Goal: Transaction & Acquisition: Subscribe to service/newsletter

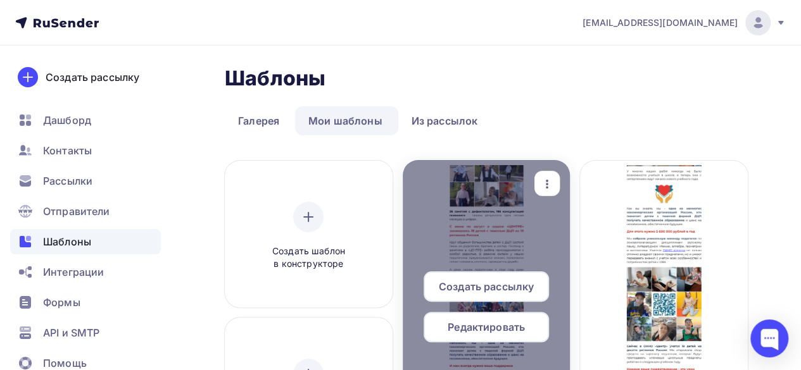
click at [505, 330] on span "Редактировать" at bounding box center [485, 327] width 77 height 15
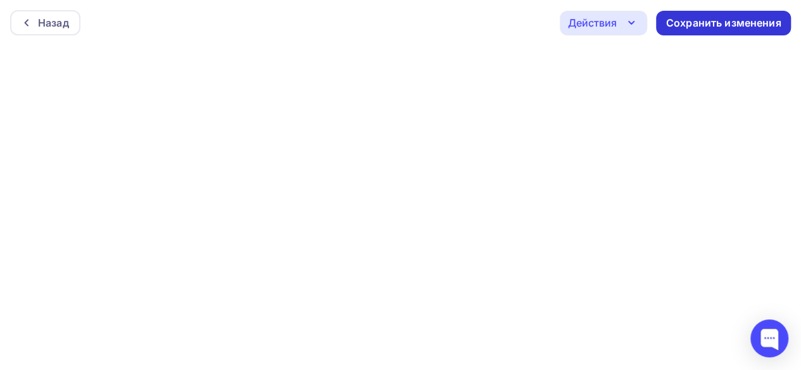
click at [715, 23] on div "Сохранить изменения" at bounding box center [723, 23] width 115 height 15
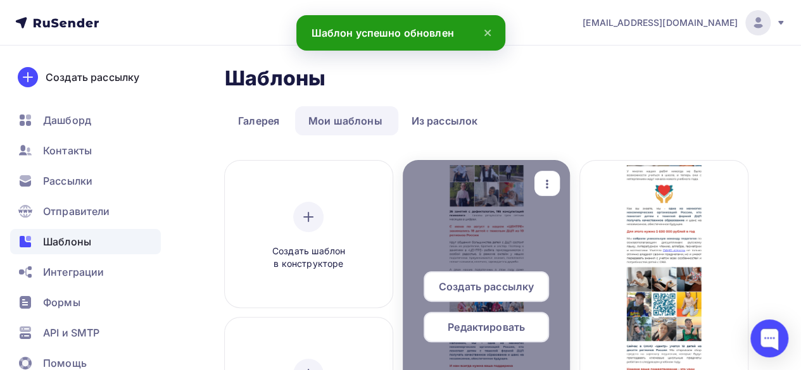
click at [547, 182] on icon "button" at bounding box center [546, 184] width 15 height 15
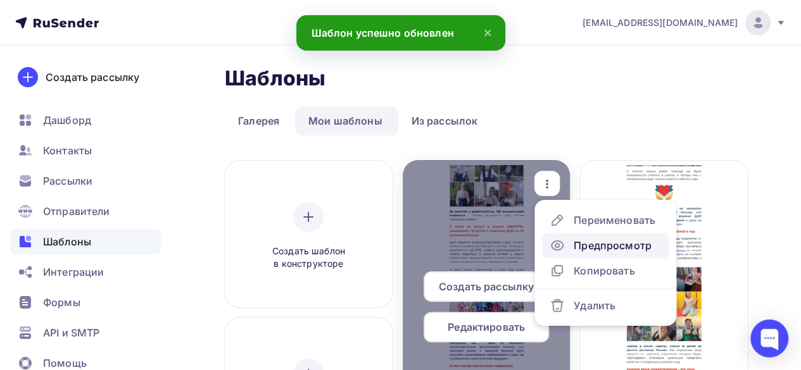
click at [600, 253] on div "Предпросмотр" at bounding box center [612, 245] width 78 height 15
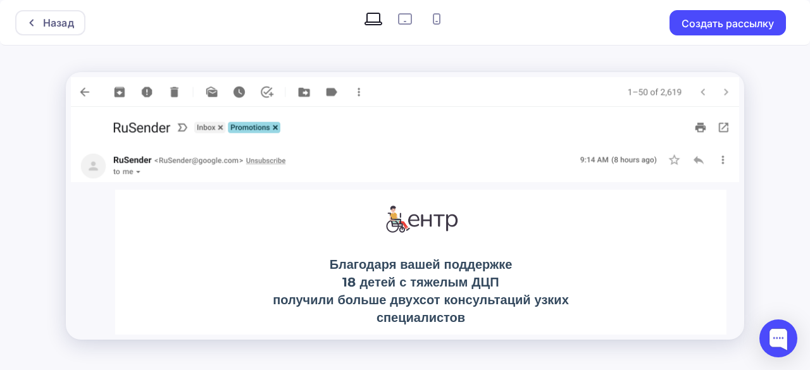
click at [78, 97] on img at bounding box center [405, 92] width 668 height 30
click at [32, 21] on icon at bounding box center [32, 22] width 4 height 7
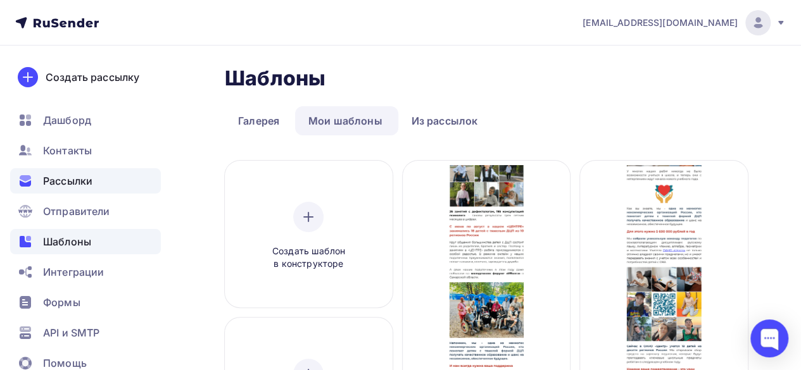
click at [77, 177] on span "Рассылки" at bounding box center [67, 180] width 49 height 15
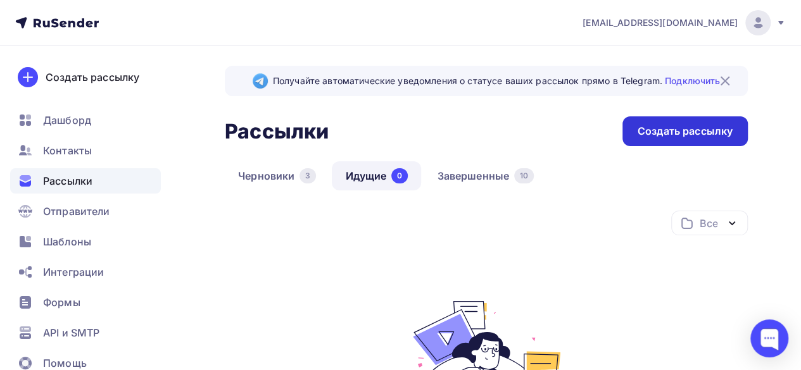
click at [658, 137] on div "Создать рассылку" at bounding box center [684, 131] width 95 height 15
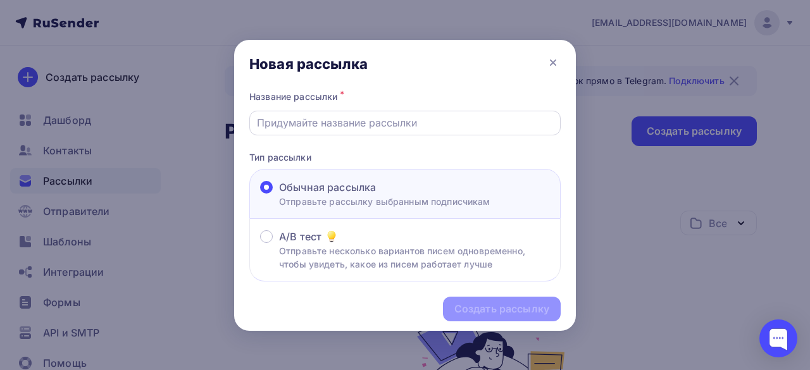
click at [405, 127] on input "text" at bounding box center [405, 122] width 297 height 15
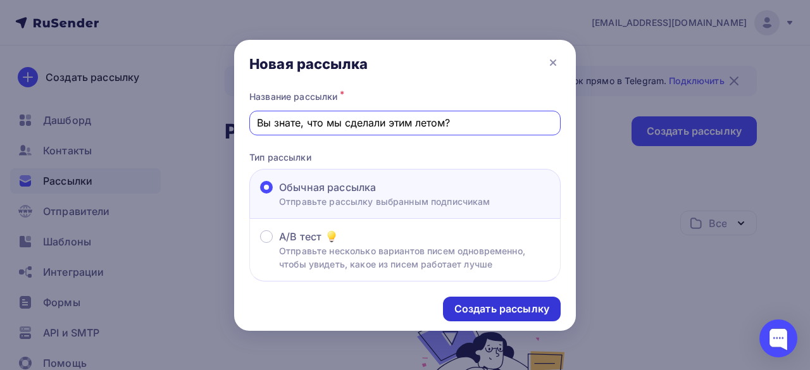
type input "Вы знате, что мы сделали этим летом?"
click at [513, 317] on div "Создать рассылку" at bounding box center [502, 309] width 118 height 25
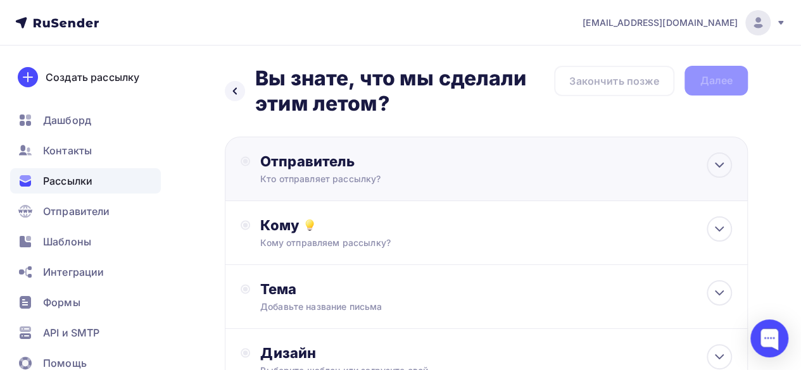
click at [368, 187] on div "Отправитель Кто отправляет рассылку? Email * Выберите отправителя [EMAIL_ADDRES…" at bounding box center [486, 169] width 523 height 65
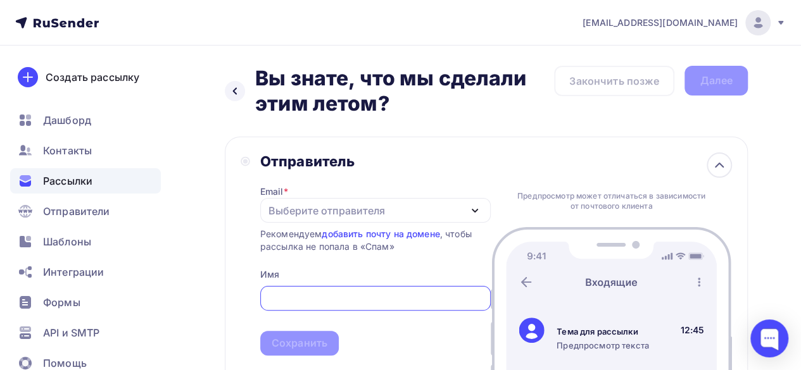
click at [398, 213] on div "Выберите отправителя" at bounding box center [375, 210] width 230 height 25
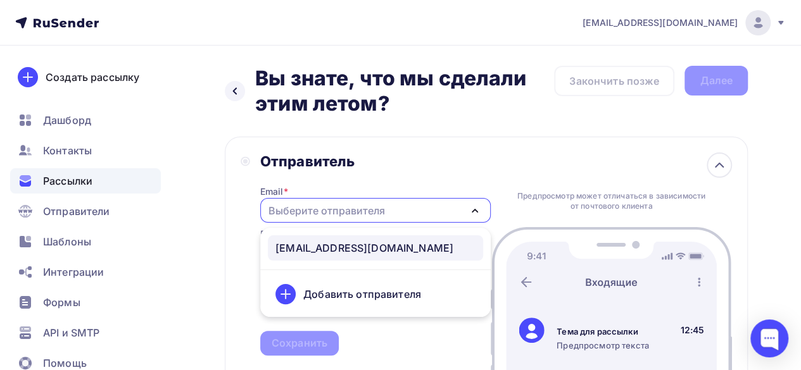
click at [368, 244] on div "[EMAIL_ADDRESS][DOMAIN_NAME]" at bounding box center [364, 247] width 178 height 15
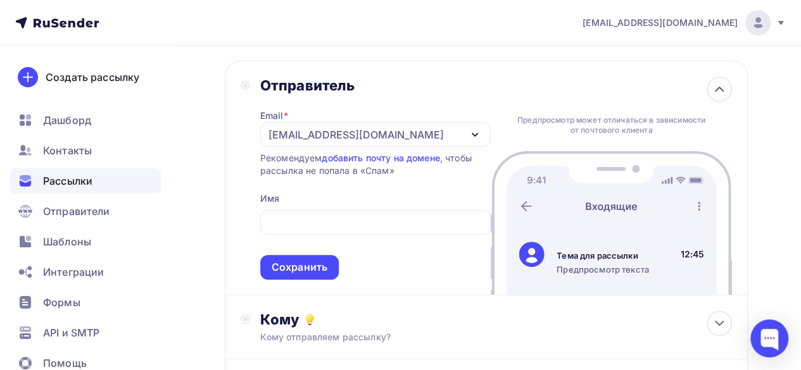
scroll to position [127, 0]
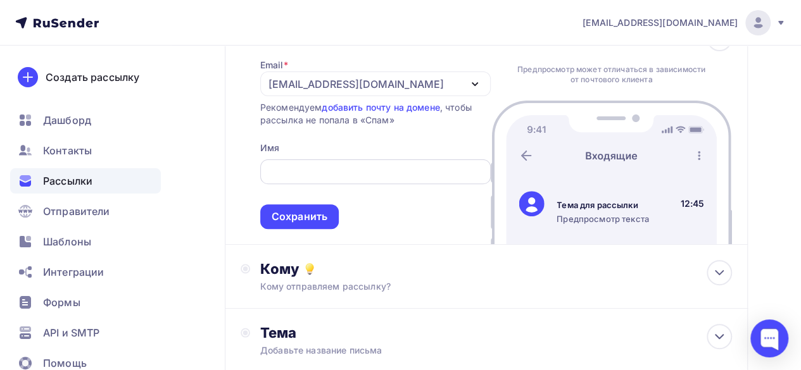
click at [420, 169] on input "text" at bounding box center [375, 172] width 216 height 15
paste input "ОАНО «ЦЕНТР»"
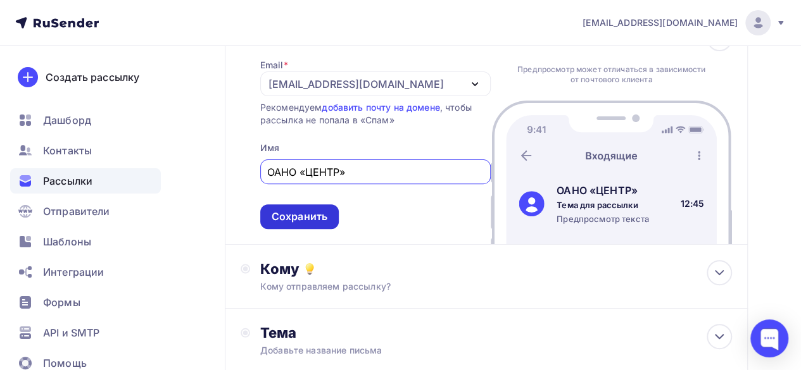
type input "ОАНО «ЦЕНТР»"
click at [308, 217] on div "Сохранить" at bounding box center [299, 216] width 56 height 15
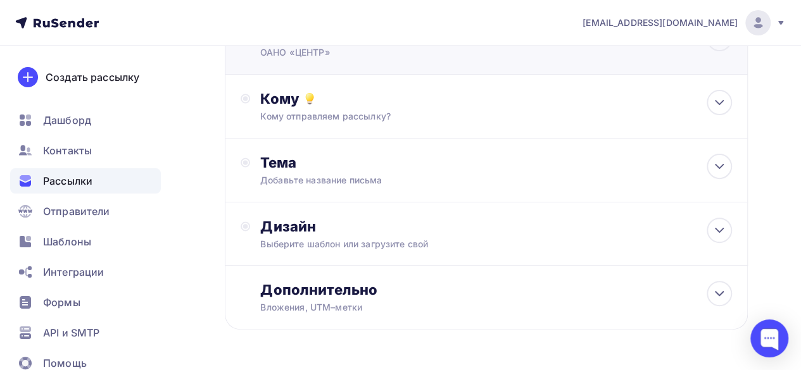
scroll to position [0, 0]
click at [371, 121] on div "Кому отправляем рассылку?" at bounding box center [472, 116] width 424 height 13
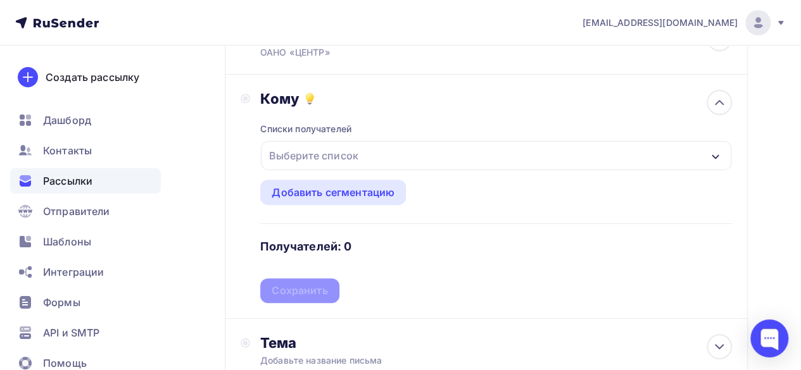
click at [357, 155] on div "Выберите список" at bounding box center [313, 155] width 99 height 23
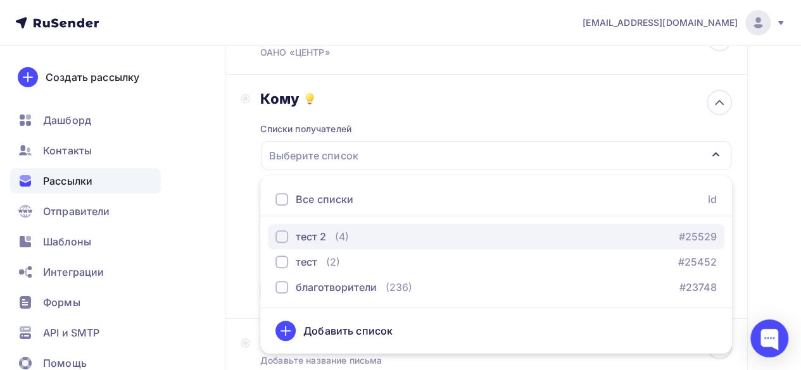
click at [284, 237] on div "button" at bounding box center [281, 236] width 13 height 13
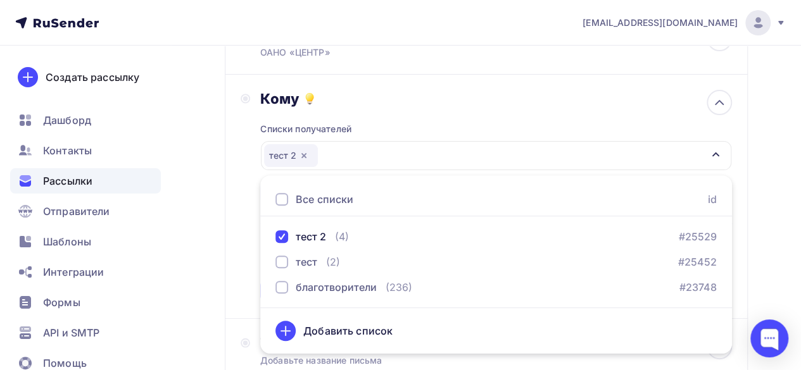
click at [767, 231] on div "Назад Вы знате, что мы сделали этим летом? Вы знате, что мы сделали этим летом?…" at bounding box center [400, 255] width 801 height 673
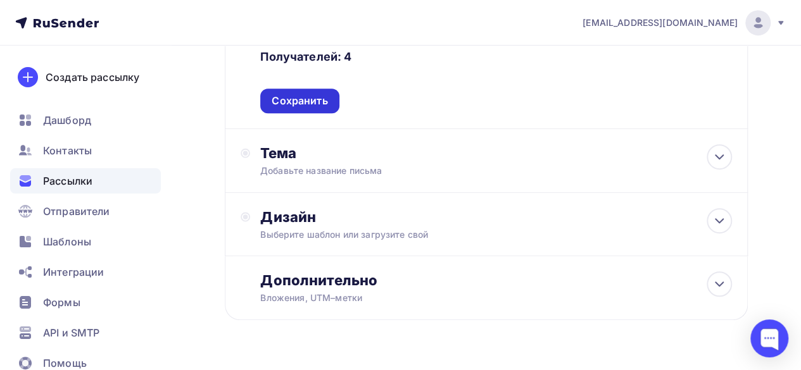
click at [316, 104] on div "Сохранить" at bounding box center [299, 101] width 56 height 15
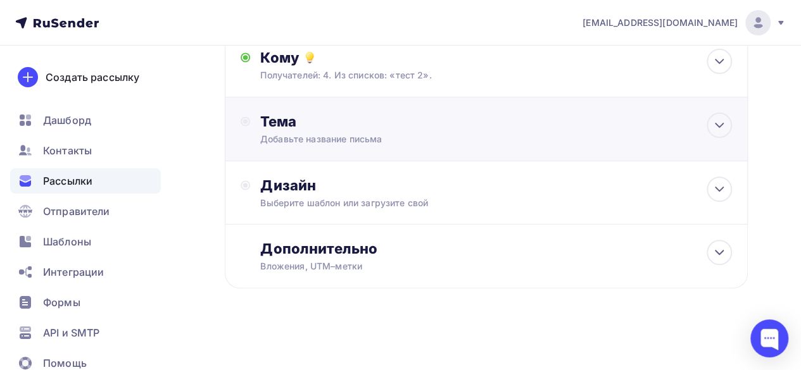
click at [457, 132] on div "Тема Добавьте название письма Тема * Рекомендуем использовать не более 150 симв…" at bounding box center [385, 129] width 250 height 33
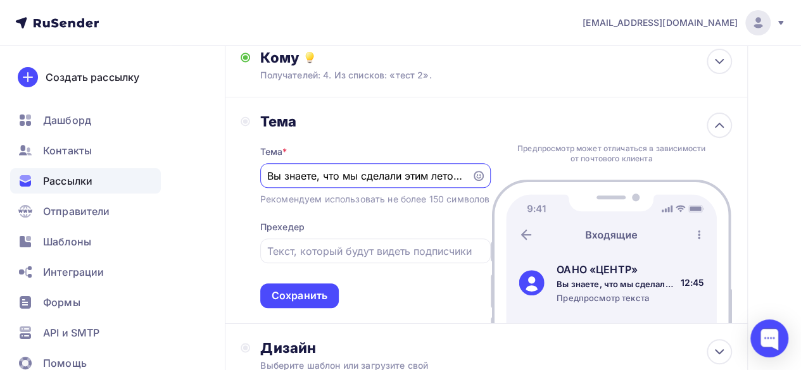
scroll to position [0, 3]
type input "Вы знаете, что мы сделали этим летом?"
click at [297, 259] on input "text" at bounding box center [375, 251] width 216 height 15
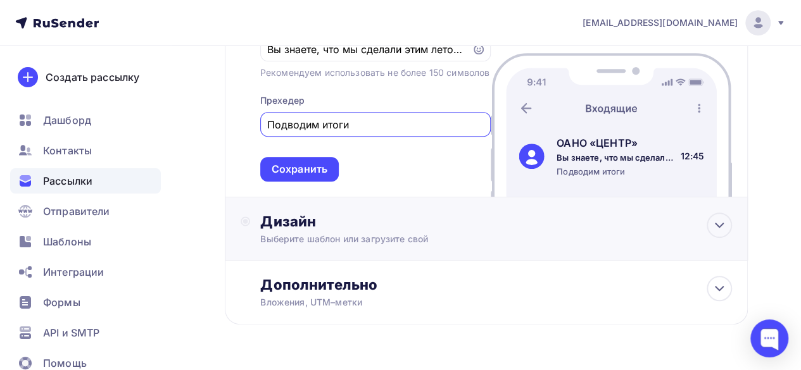
scroll to position [231, 0]
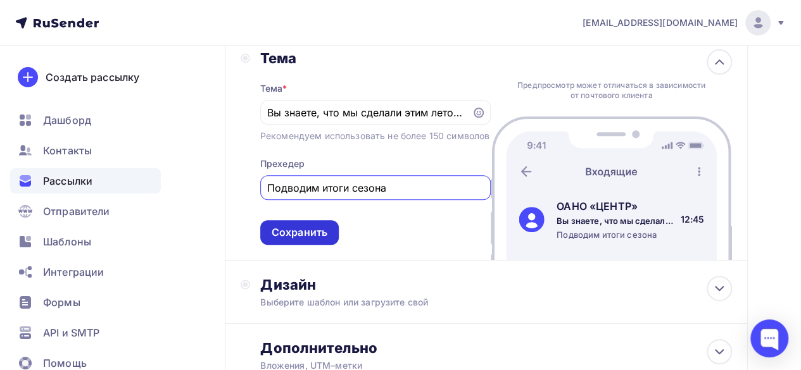
type input "Подводим итоги сезона"
click at [321, 240] on div "Сохранить" at bounding box center [299, 232] width 56 height 15
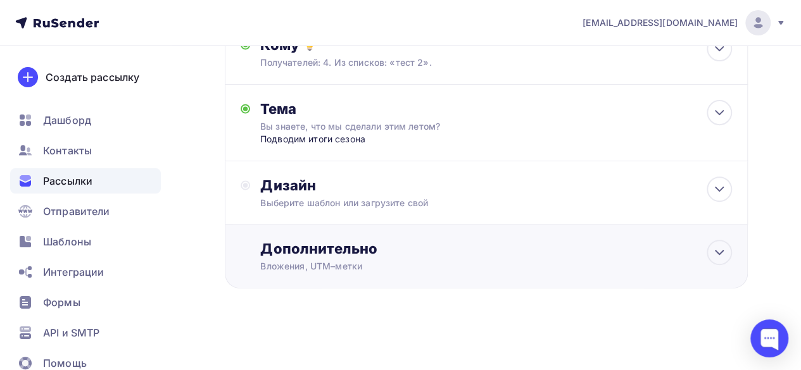
scroll to position [181, 0]
click at [380, 170] on div "Дизайн Выберите шаблон или загрузите свой" at bounding box center [486, 192] width 523 height 63
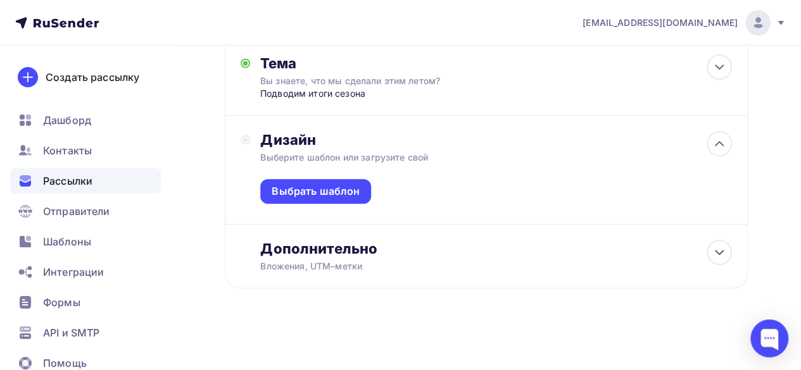
scroll to position [227, 0]
click at [325, 193] on div "Выбрать шаблон" at bounding box center [315, 191] width 88 height 15
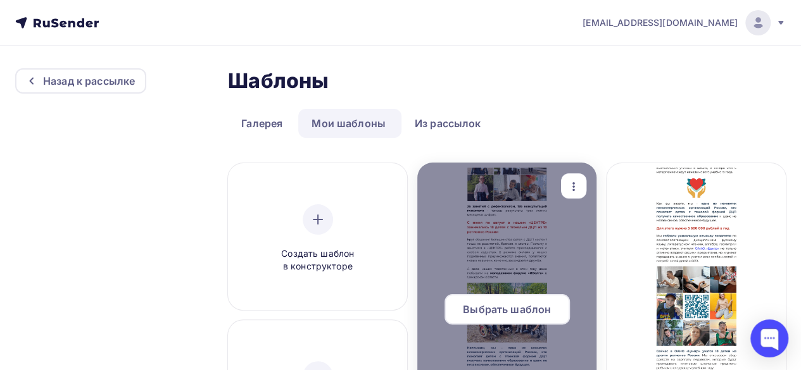
click at [528, 307] on span "Выбрать шаблон" at bounding box center [507, 309] width 88 height 15
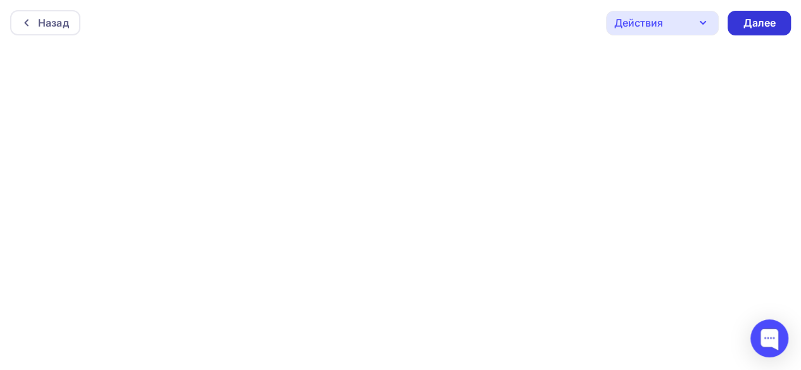
click at [761, 27] on div "Далее" at bounding box center [758, 23] width 33 height 15
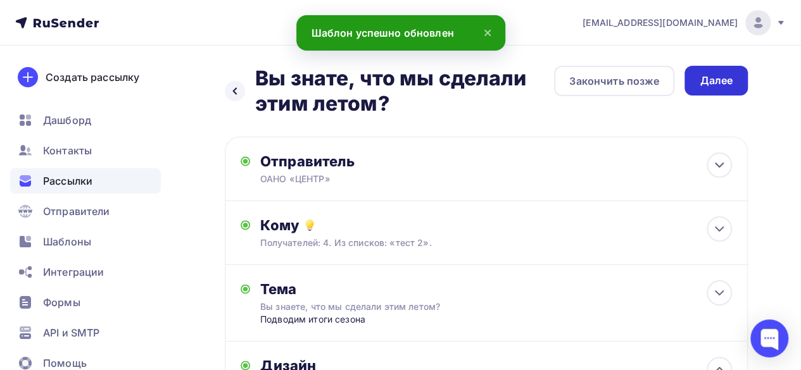
click at [715, 81] on div "Далее" at bounding box center [715, 80] width 33 height 15
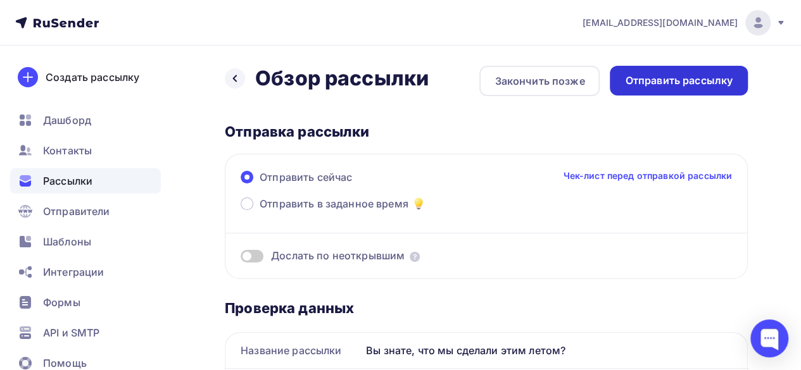
click at [634, 84] on div "Отправить рассылку" at bounding box center [679, 80] width 108 height 15
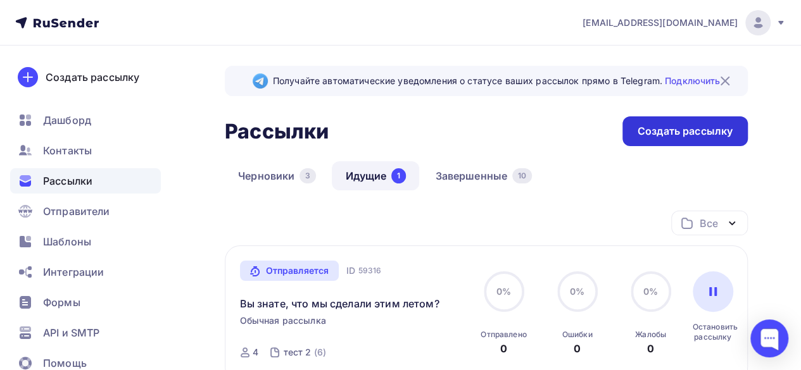
click at [680, 136] on div "Создать рассылку" at bounding box center [684, 131] width 95 height 15
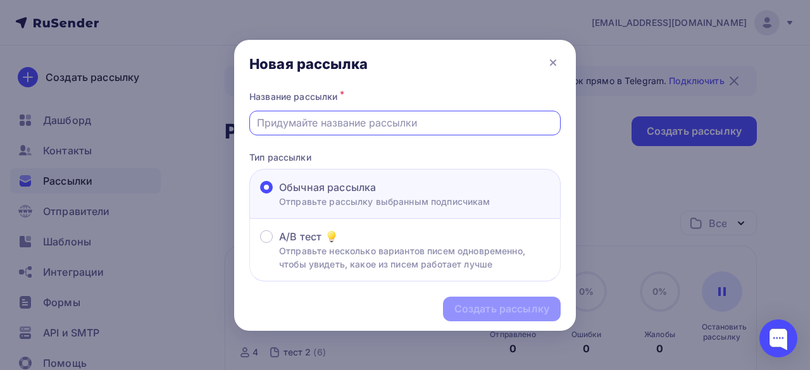
click at [382, 123] on input "text" at bounding box center [405, 122] width 297 height 15
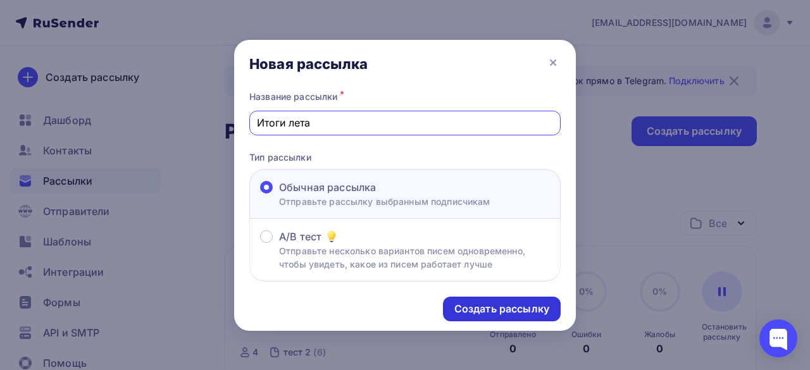
type input "Итоги лета"
click at [477, 316] on div "Создать рассылку" at bounding box center [501, 309] width 95 height 15
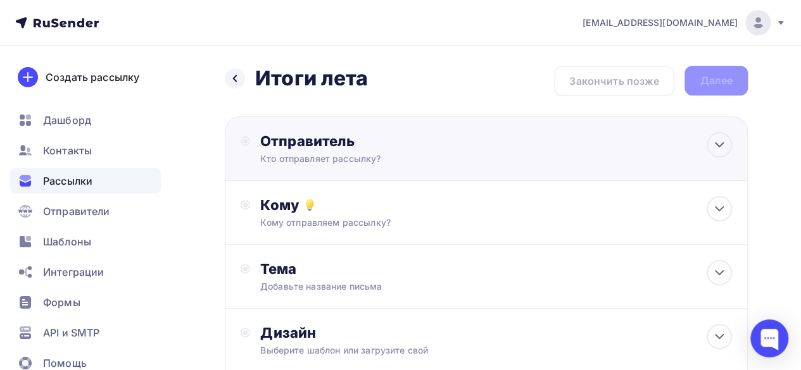
click at [470, 157] on div "Кто отправляет рассылку?" at bounding box center [383, 159] width 247 height 13
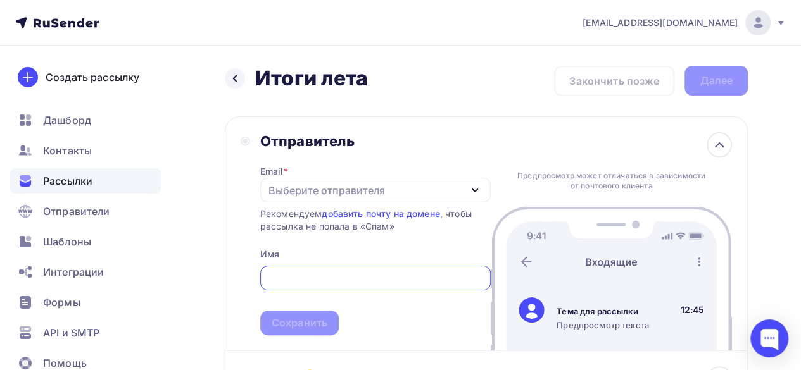
click at [356, 169] on div "Email * Выберите отправителя [EMAIL_ADDRESS][DOMAIN_NAME] Добавить отправителя …" at bounding box center [375, 242] width 230 height 185
click at [358, 189] on div "Выберите отправителя" at bounding box center [326, 190] width 116 height 15
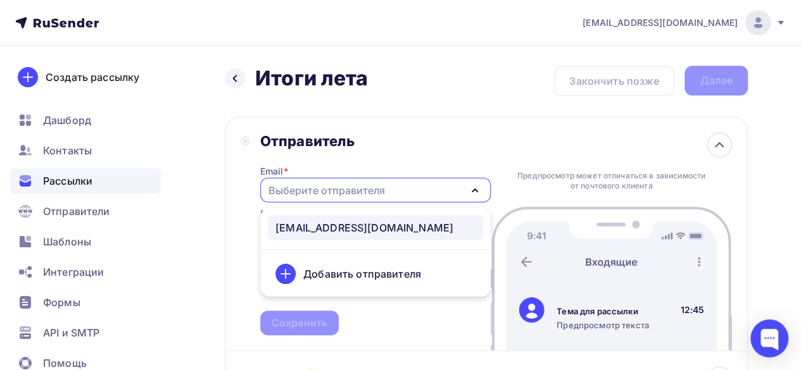
click at [343, 230] on div "[EMAIL_ADDRESS][DOMAIN_NAME]" at bounding box center [364, 227] width 178 height 15
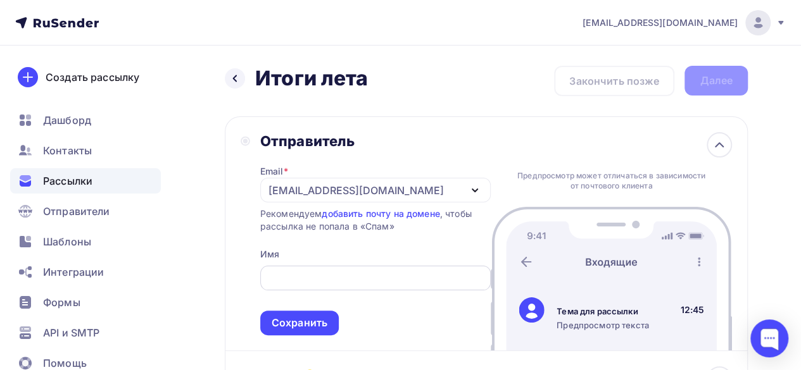
click at [377, 279] on input "text" at bounding box center [375, 278] width 216 height 15
paste input "ОАНО «ЦЕНТР»"
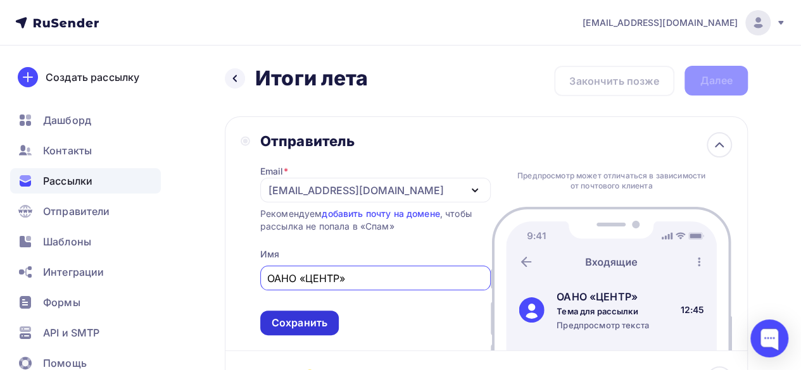
type input "ОАНО «ЦЕНТР»"
click at [304, 321] on div "Сохранить" at bounding box center [299, 323] width 56 height 15
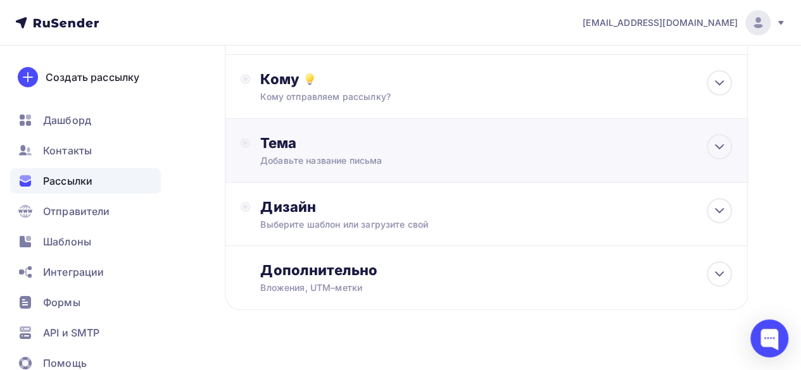
scroll to position [127, 0]
click at [375, 110] on div "Кому Кому отправляем рассылку? Списки получателей Выберите список Все списки id…" at bounding box center [486, 86] width 523 height 64
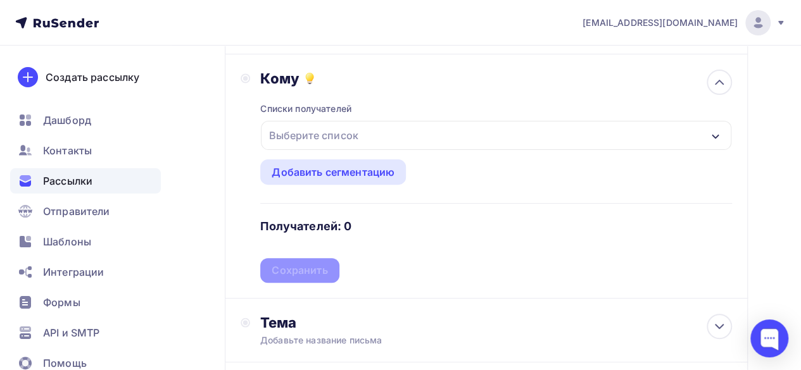
click at [363, 125] on div "Выберите список" at bounding box center [496, 135] width 470 height 29
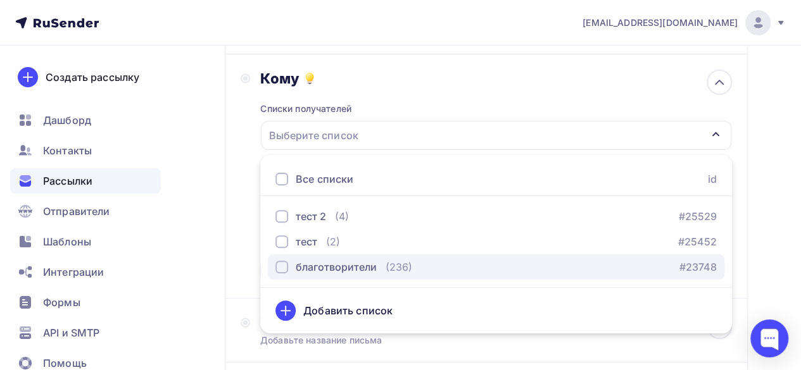
click at [285, 269] on div "button" at bounding box center [281, 267] width 13 height 13
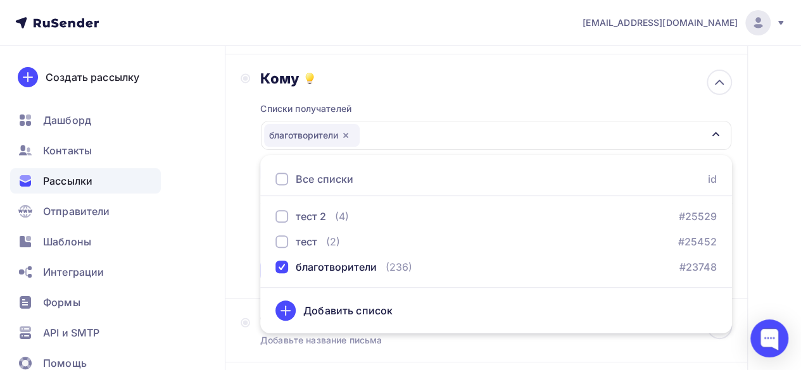
click at [770, 226] on div "Назад Итоги лета Итоги лета Закончить позже Далее Отправитель ОАНО «ЦЕНТР» Emai…" at bounding box center [400, 245] width 801 height 652
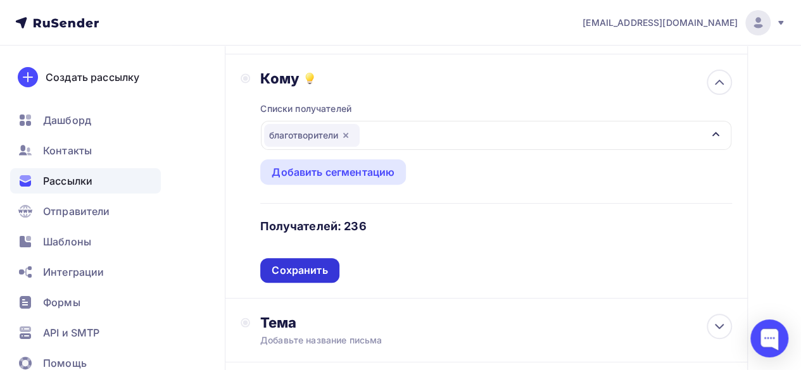
click at [322, 270] on div "Сохранить" at bounding box center [299, 270] width 56 height 15
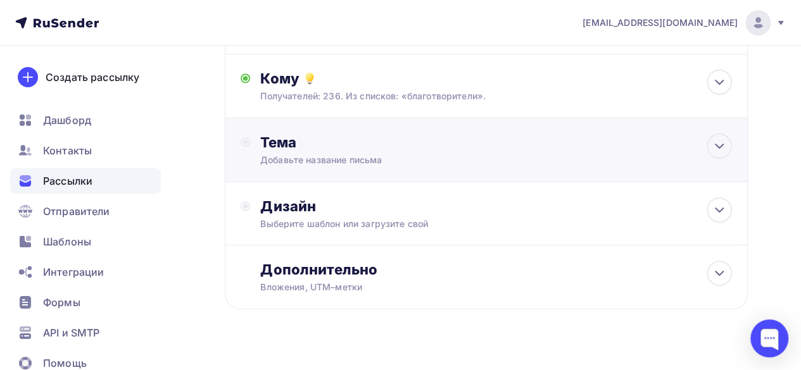
click at [373, 153] on div "Тема Добавьте название письма Тема * Рекомендуем использовать не более 150 симв…" at bounding box center [385, 150] width 250 height 33
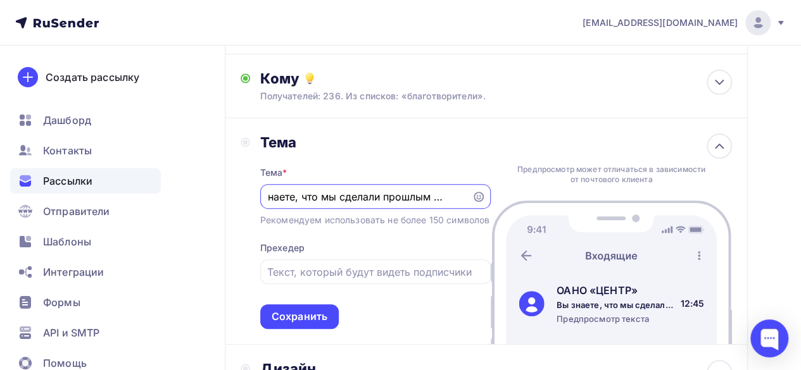
scroll to position [0, 27]
type input "Вы знаете, что мы сделали прошлым летом?"
click at [337, 280] on input "text" at bounding box center [375, 272] width 216 height 15
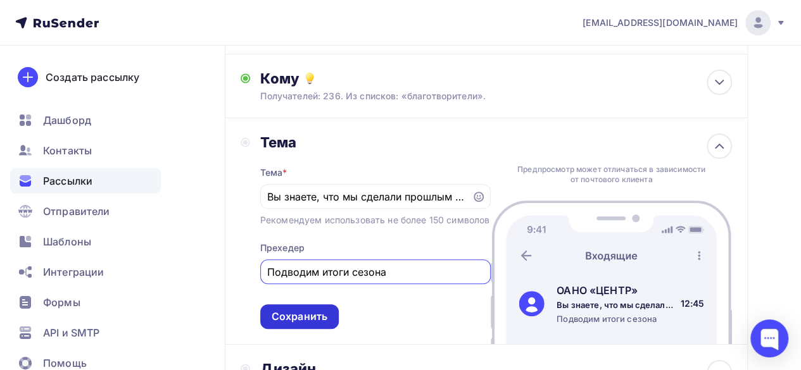
type input "Подводим итоги сезона"
click at [309, 324] on div "Сохранить" at bounding box center [299, 316] width 56 height 15
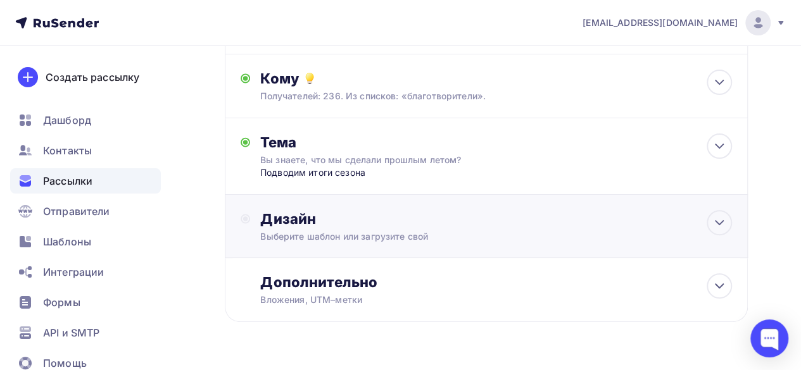
click at [351, 211] on div "Дизайн" at bounding box center [495, 219] width 471 height 18
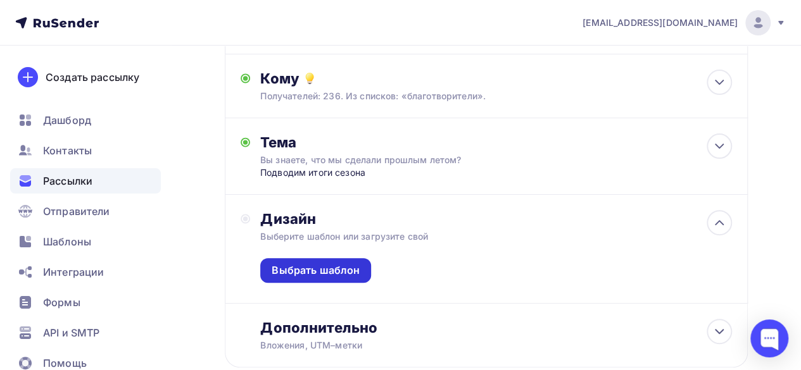
click at [328, 278] on div "Выбрать шаблон" at bounding box center [315, 270] width 88 height 15
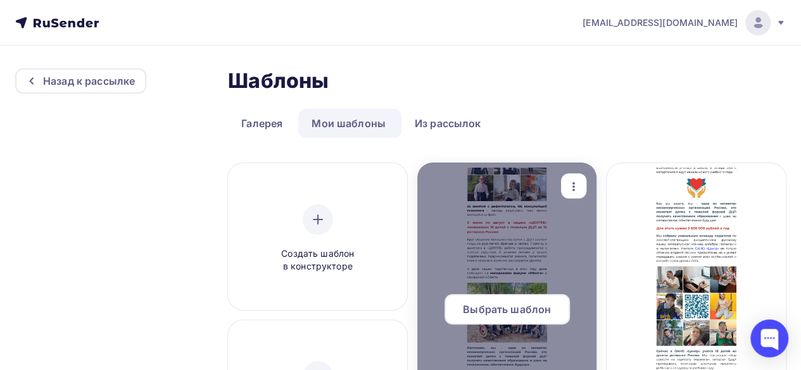
click at [523, 313] on span "Выбрать шаблон" at bounding box center [507, 309] width 88 height 15
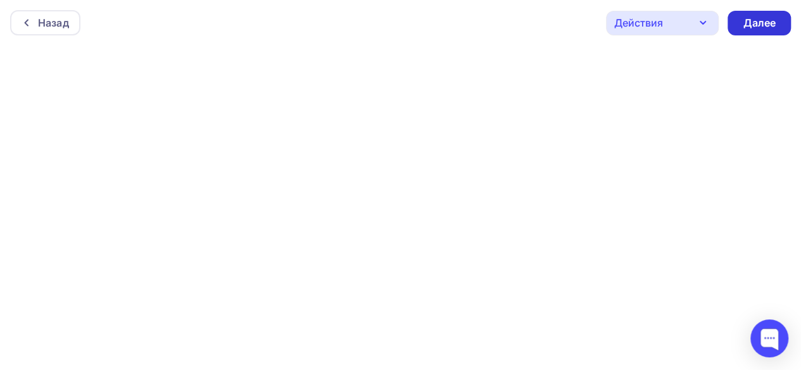
click at [757, 21] on div "Далее" at bounding box center [758, 23] width 33 height 15
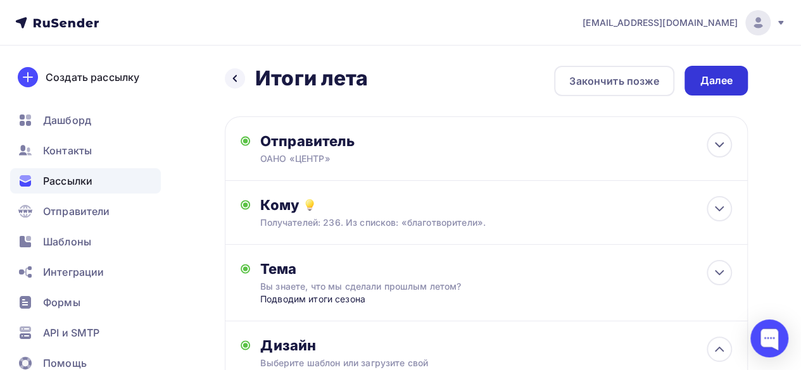
click at [719, 87] on div "Далее" at bounding box center [715, 80] width 33 height 15
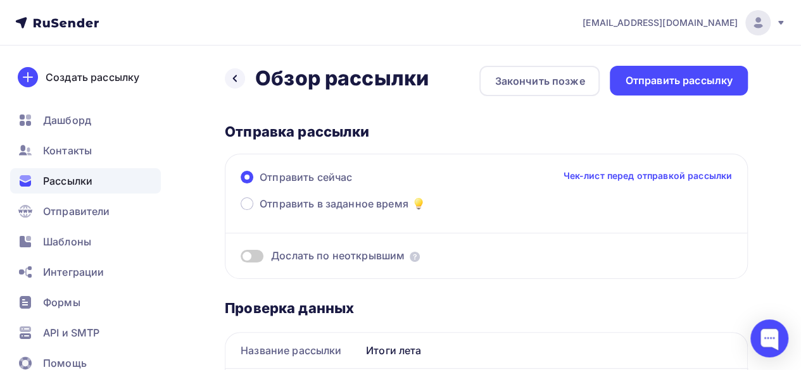
click at [239, 205] on div "Отправить сейчас Чек-лист перед отправкой рассылки Отправить в заданное время Д…" at bounding box center [486, 216] width 523 height 125
click at [246, 205] on span at bounding box center [246, 203] width 13 height 13
click at [259, 211] on input "Отправить в заданное время" at bounding box center [259, 211] width 0 height 0
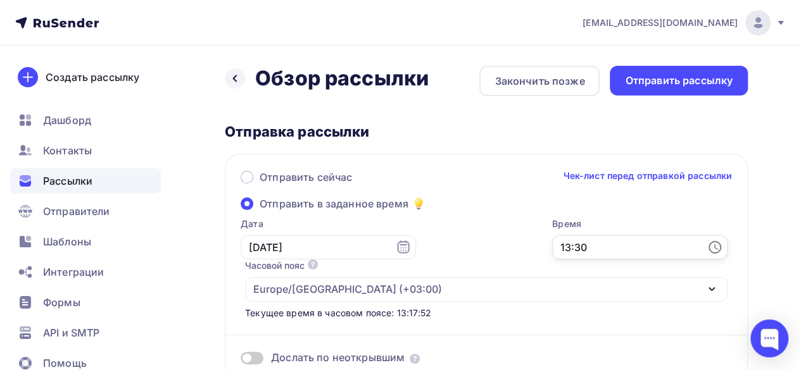
click at [639, 248] on input "13:30" at bounding box center [639, 247] width 175 height 24
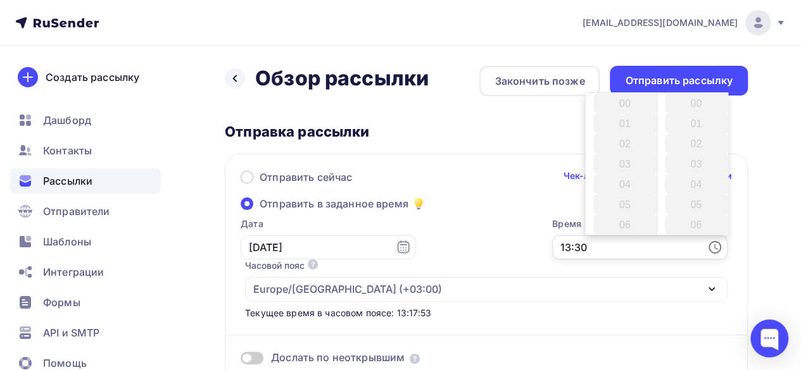
scroll to position [608, 0]
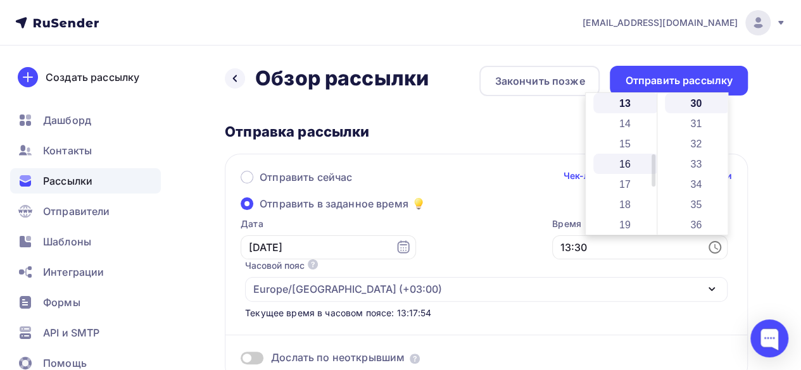
click at [624, 173] on li "16" at bounding box center [625, 164] width 65 height 20
click at [686, 102] on li "00" at bounding box center [696, 103] width 65 height 20
type input "16:00"
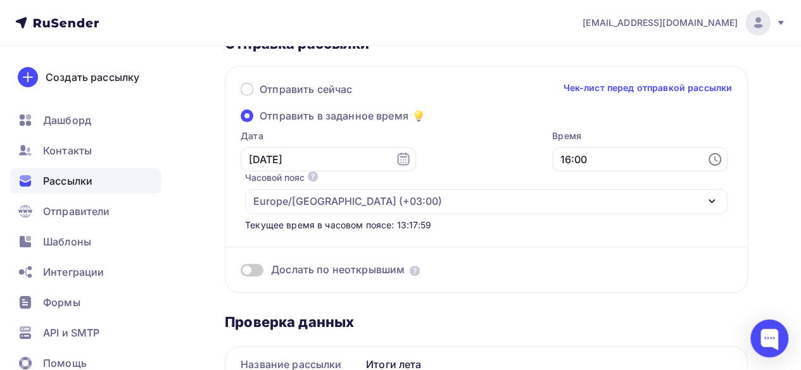
scroll to position [127, 0]
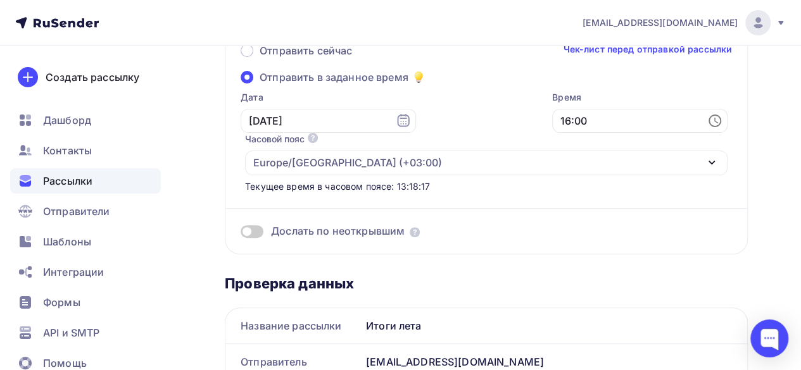
click at [253, 231] on span at bounding box center [251, 231] width 23 height 13
click at [240, 234] on input "checkbox" at bounding box center [240, 234] width 0 height 0
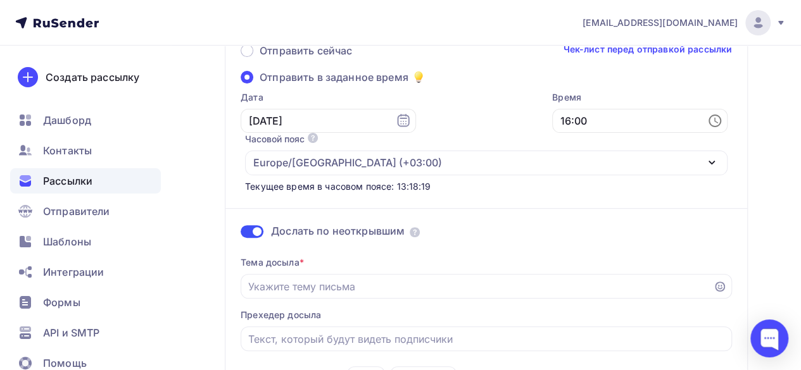
scroll to position [253, 0]
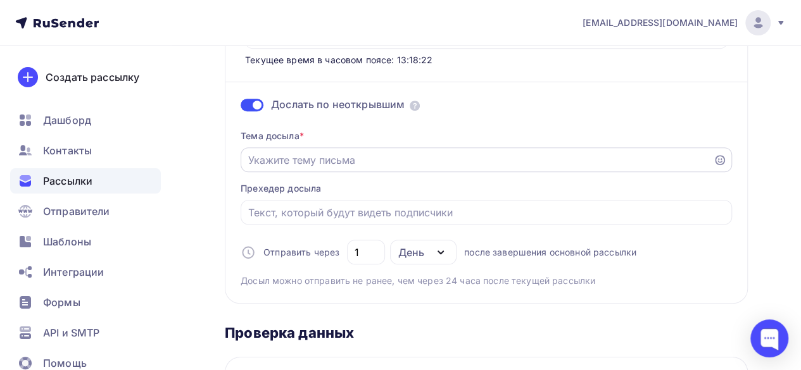
click at [292, 159] on input "Отправить в заданное время" at bounding box center [477, 160] width 458 height 15
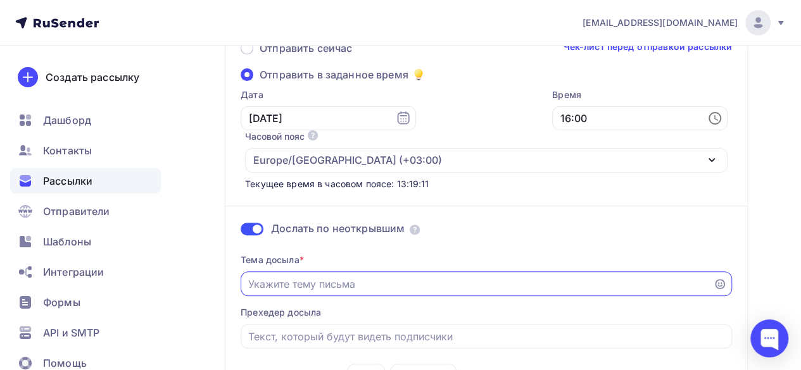
scroll to position [148, 0]
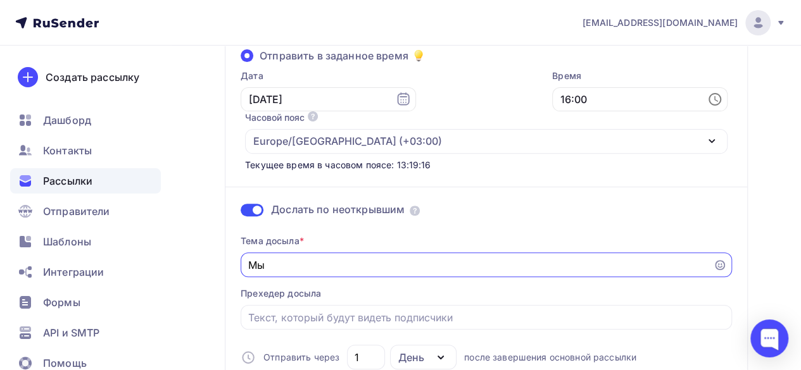
type input "М"
type input "В"
type input "Б"
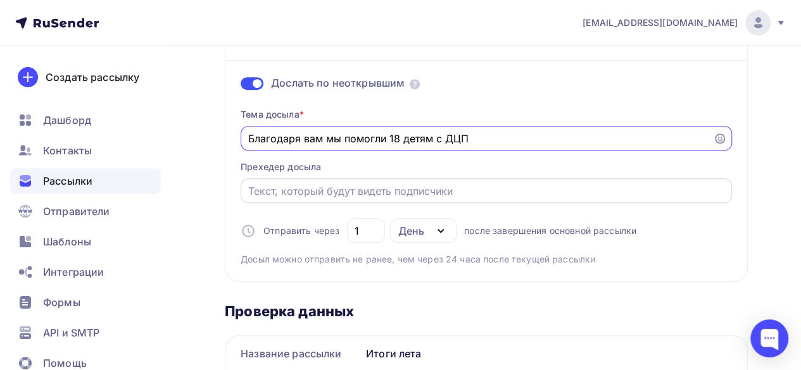
type input "Благодаря вам мы помогли 18 детям с ДЦП"
click at [360, 192] on input "Отправить в заданное время" at bounding box center [486, 191] width 477 height 15
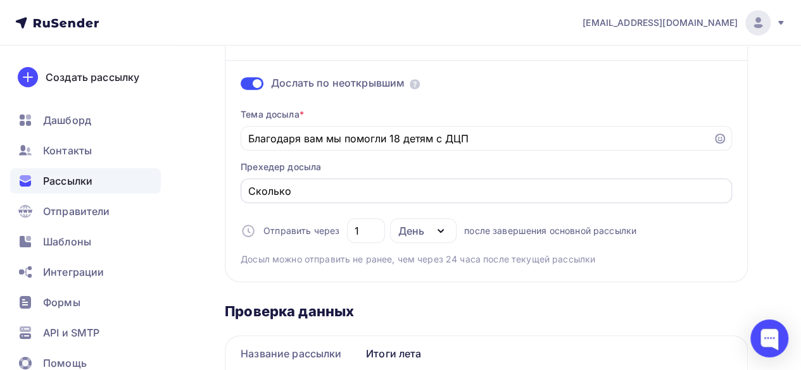
click at [345, 201] on div "Сколько" at bounding box center [485, 190] width 491 height 25
click at [354, 195] on input "Сколько" at bounding box center [486, 191] width 477 height 15
click at [292, 195] on input "Сколько" at bounding box center [486, 191] width 477 height 15
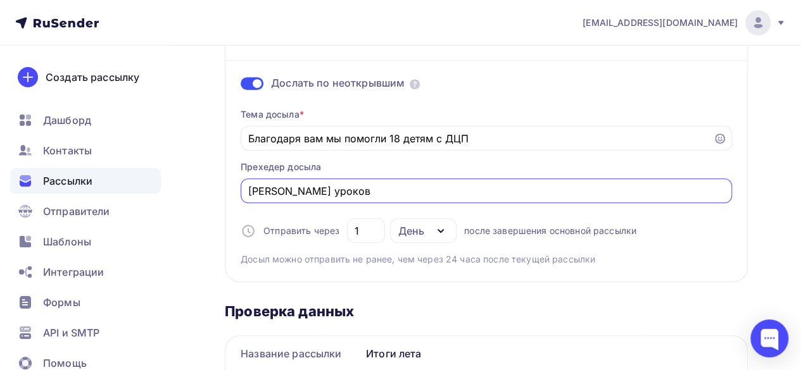
click at [378, 192] on input "[PERSON_NAME] уроков" at bounding box center [486, 191] width 477 height 15
type input "С"
type input "Чем мы занимались летом?"
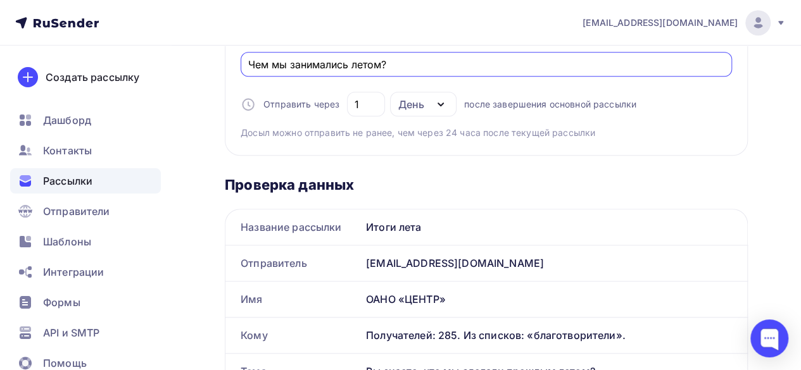
scroll to position [0, 0]
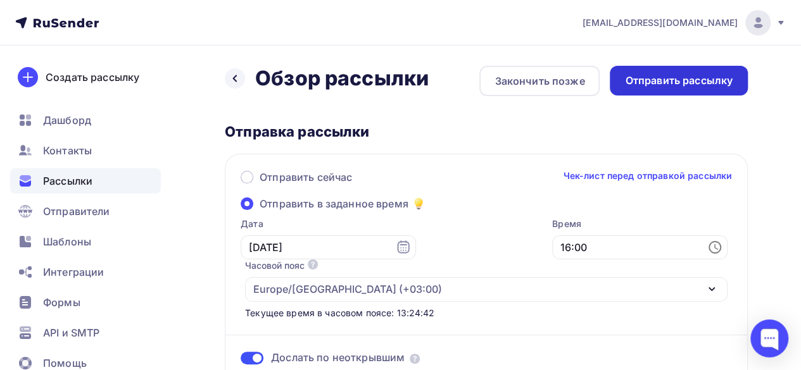
click at [681, 90] on div "Отправить рассылку" at bounding box center [678, 81] width 138 height 30
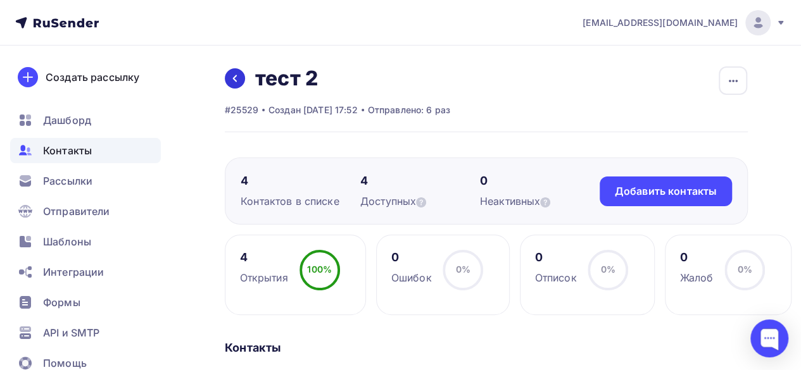
click at [234, 84] on link at bounding box center [235, 78] width 20 height 20
